Goal: Task Accomplishment & Management: Manage account settings

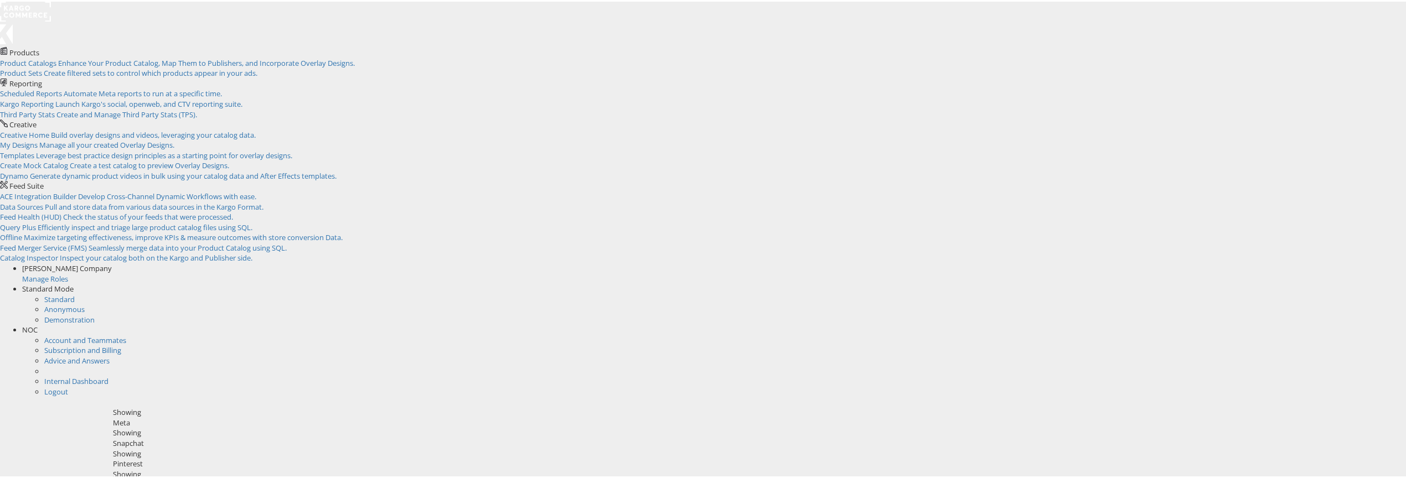
click at [38, 17] on rect at bounding box center [25, 10] width 51 height 20
click at [38, 323] on span "NOC" at bounding box center [29, 328] width 15 height 10
click at [1330, 344] on li "Logout" at bounding box center [730, 349] width 1373 height 11
click at [68, 344] on link "Logout" at bounding box center [56, 349] width 24 height 10
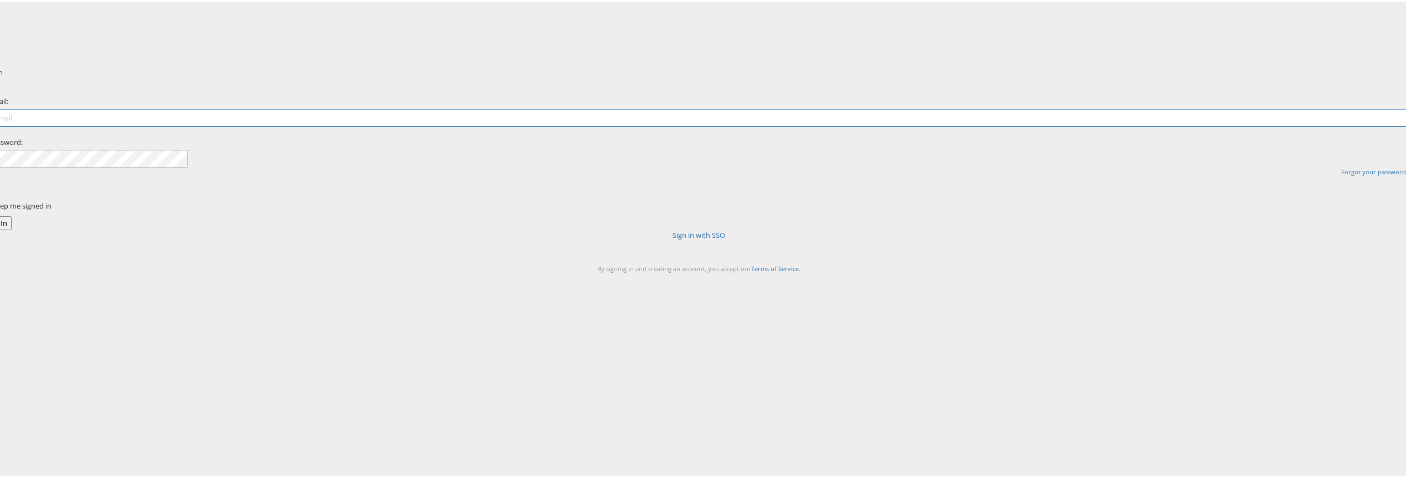
type input "nigel.oconnor@kargo.com"
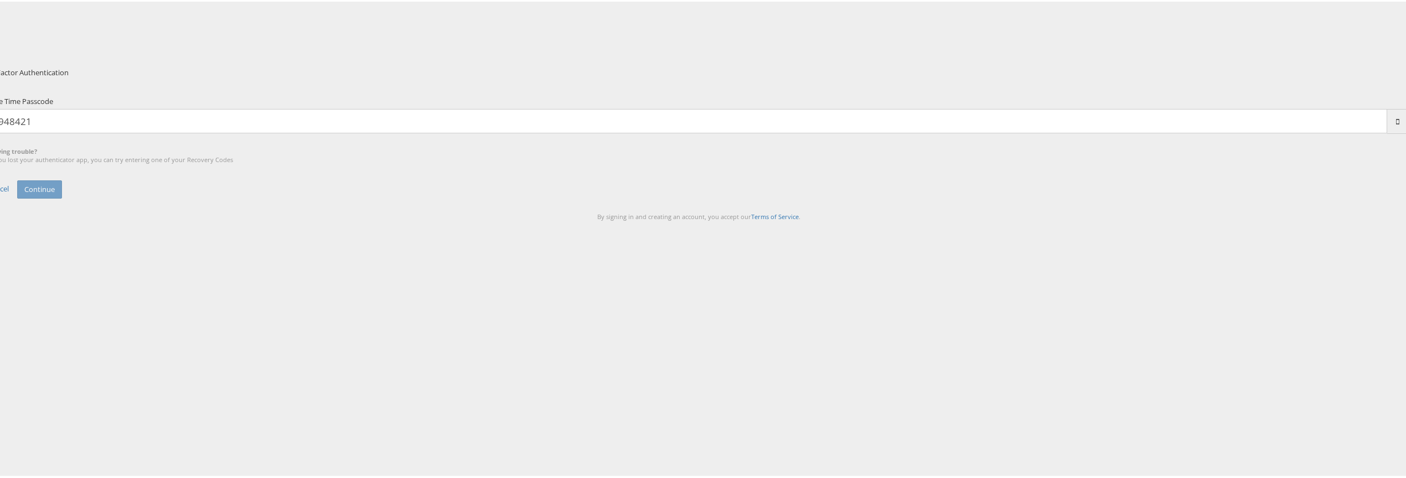
type input "948421"
click at [17, 179] on button "Continue" at bounding box center [39, 188] width 45 height 18
